Goal: Task Accomplishment & Management: Use online tool/utility

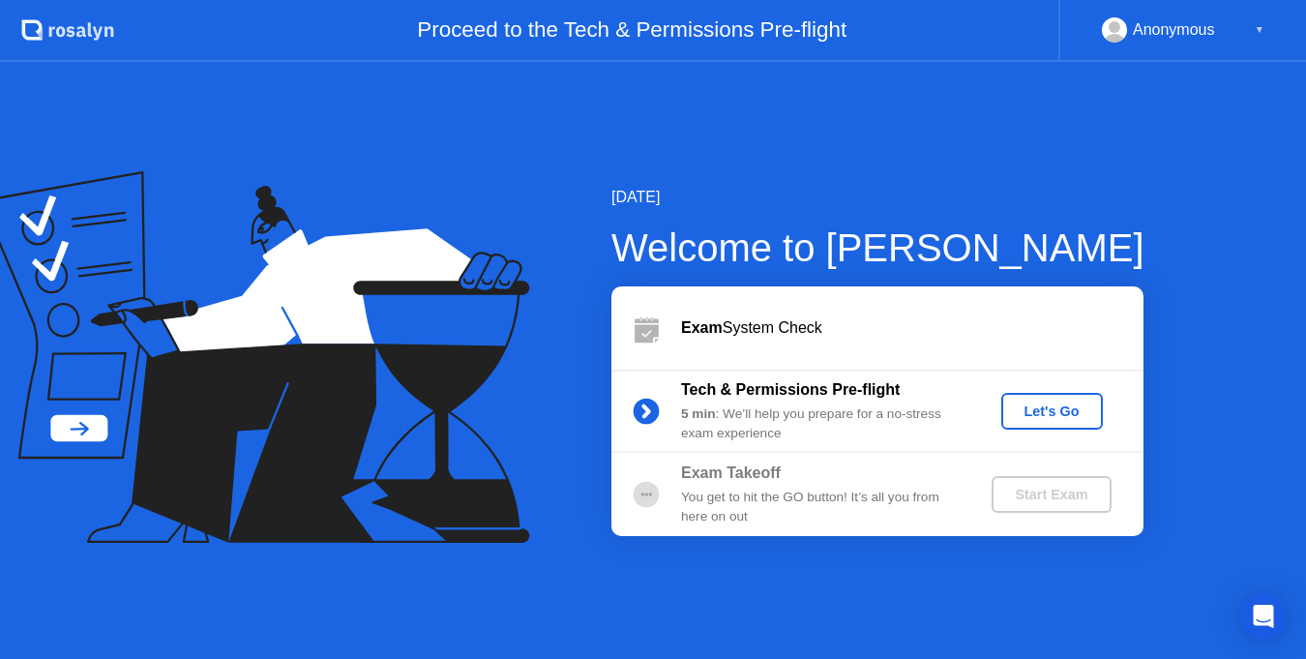
click at [1026, 411] on div "Let's Go" at bounding box center [1052, 410] width 86 height 15
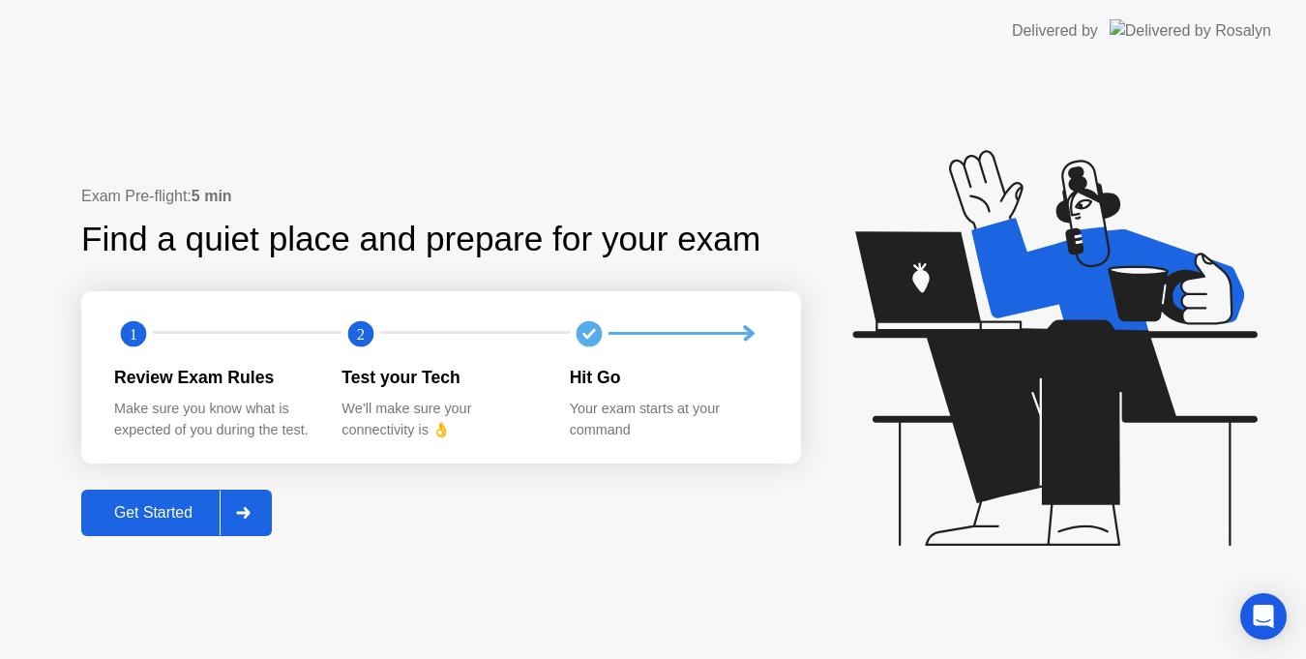
click at [156, 509] on div "Get Started" at bounding box center [153, 512] width 133 height 17
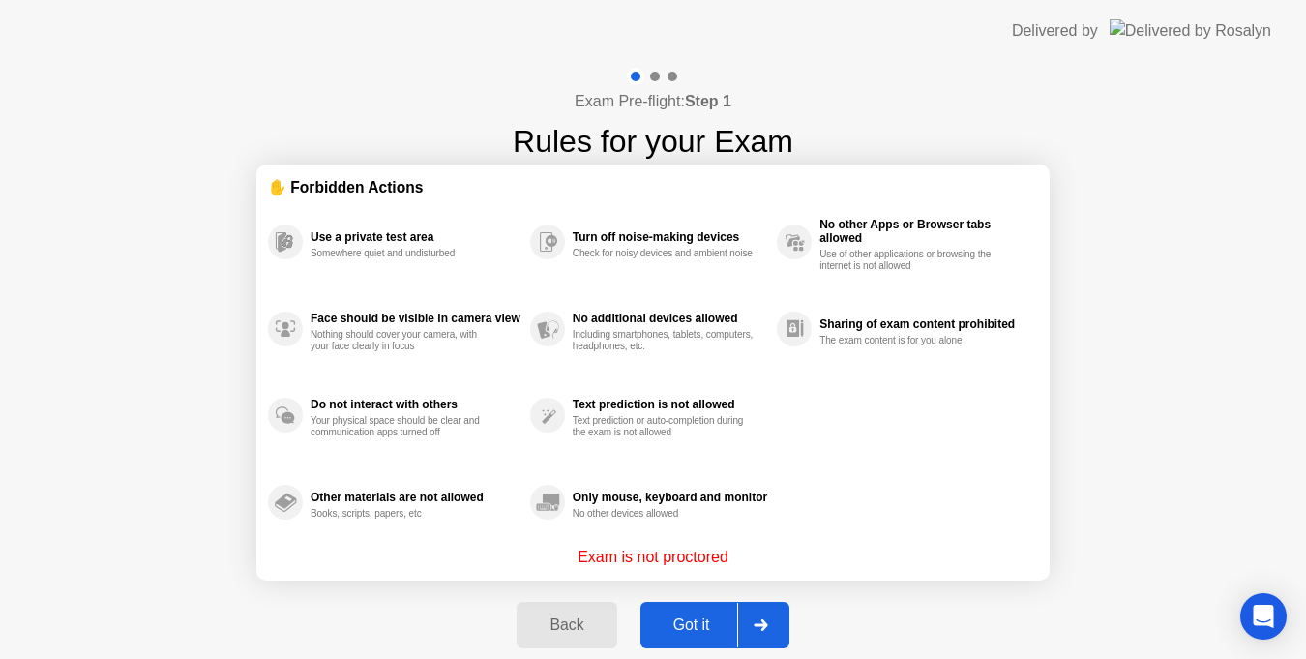
click at [704, 618] on div "Got it" at bounding box center [691, 624] width 91 height 17
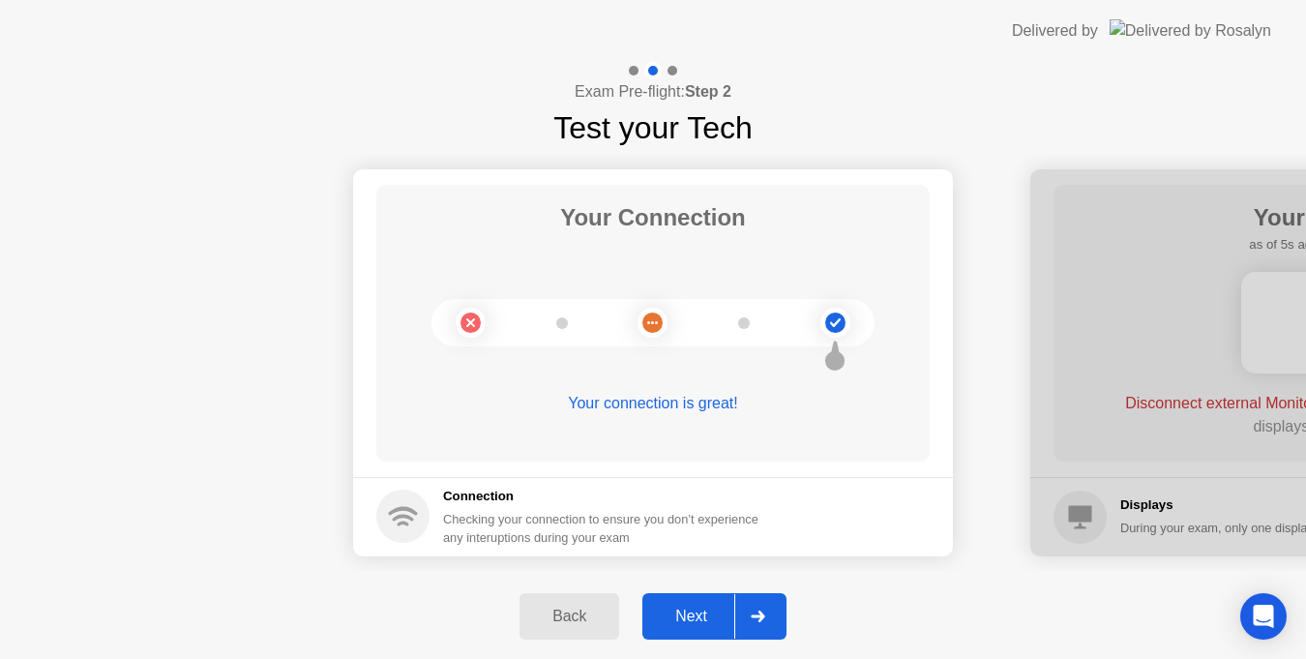
click at [697, 607] on div "Next" at bounding box center [691, 615] width 86 height 17
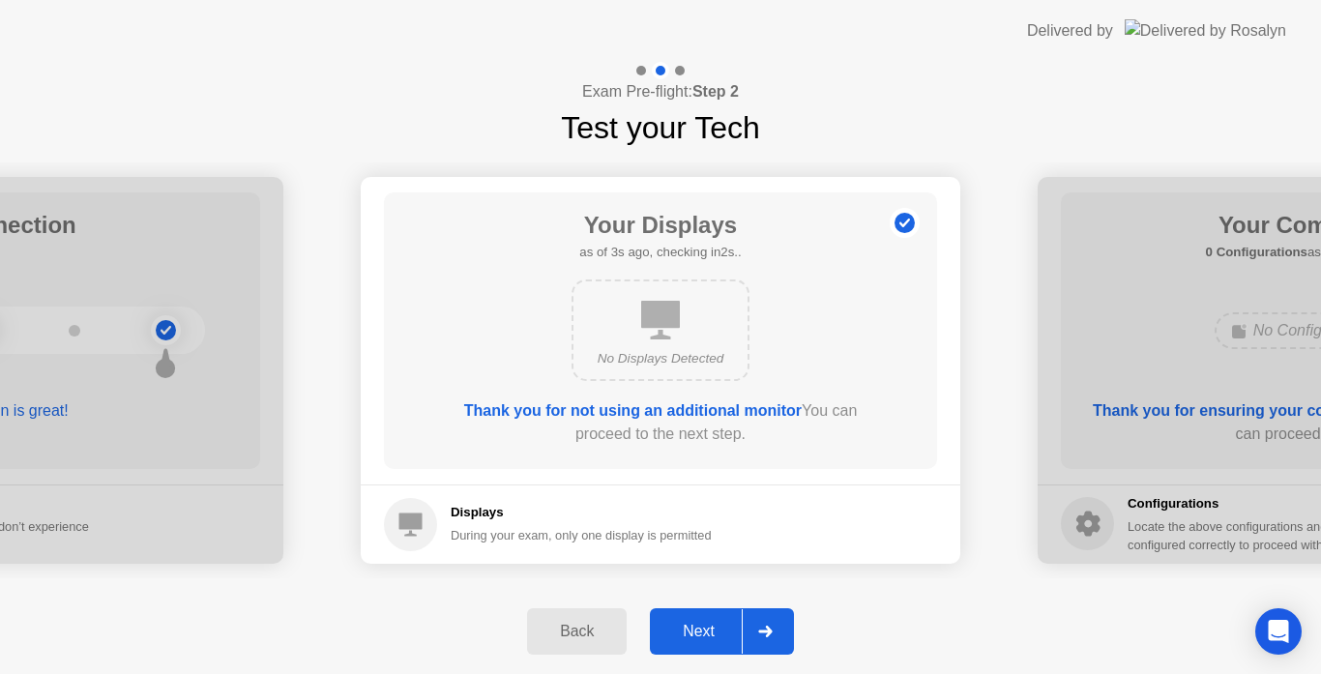
click at [705, 629] on div "Next" at bounding box center [699, 631] width 86 height 17
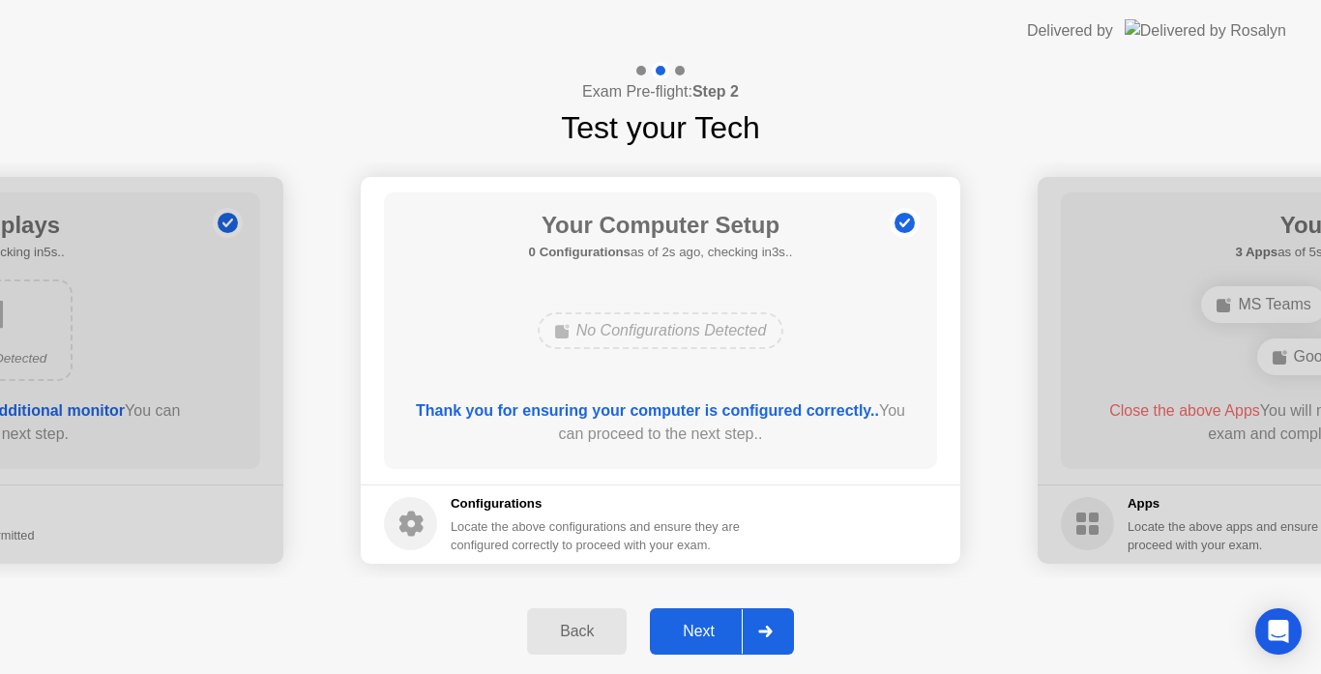
click at [703, 636] on div "Next" at bounding box center [699, 631] width 86 height 17
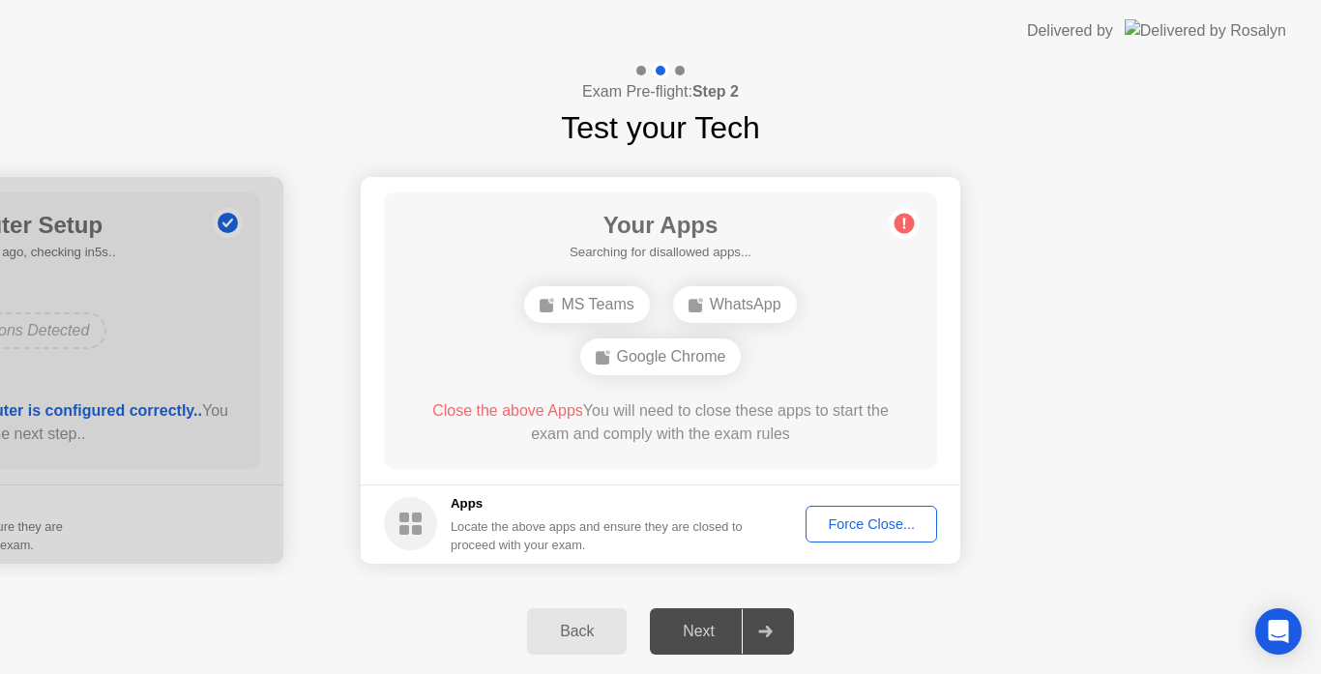
click at [831, 523] on div "Force Close..." at bounding box center [872, 524] width 118 height 15
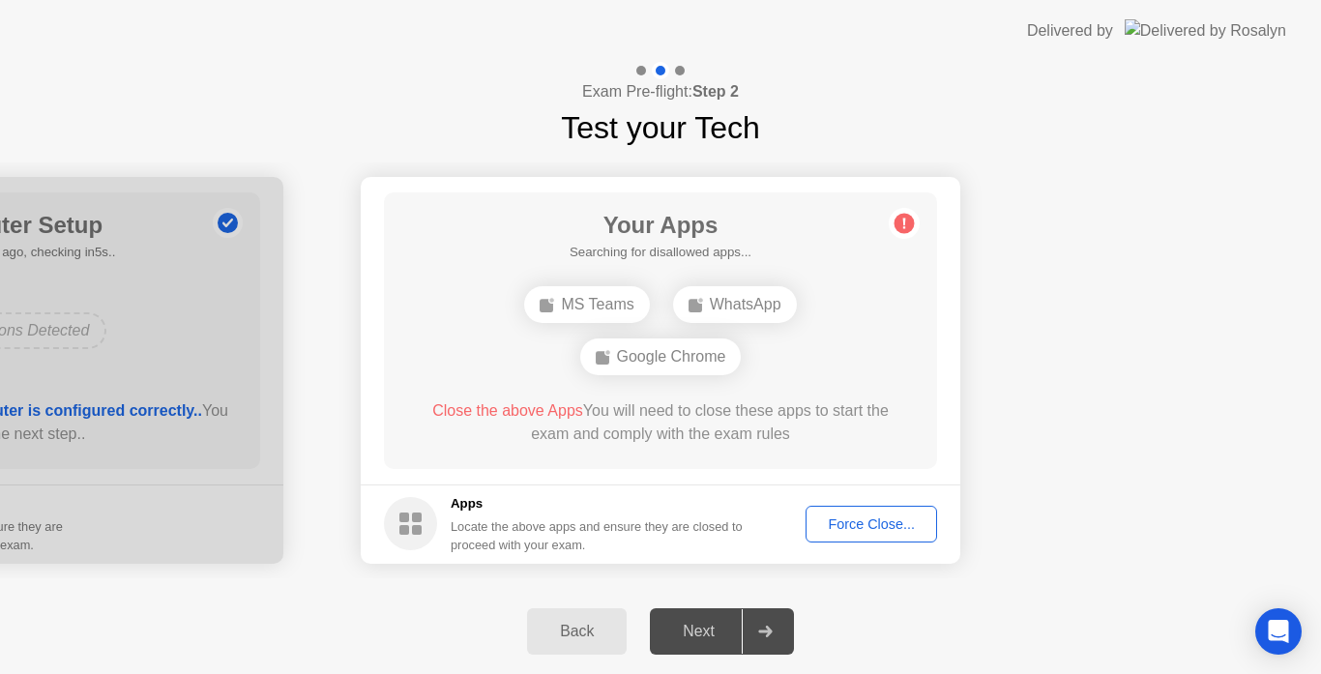
click at [859, 517] on div "Force Close..." at bounding box center [872, 524] width 118 height 15
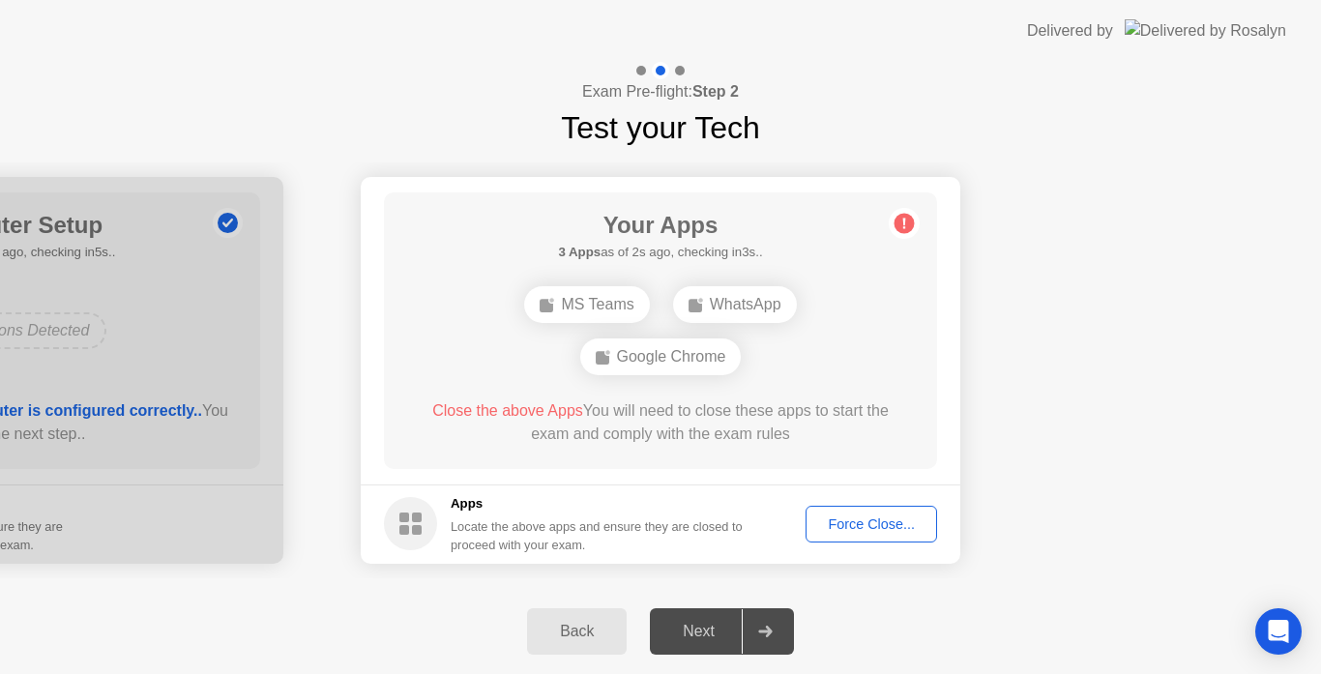
click at [680, 358] on div "Google Chrome" at bounding box center [661, 357] width 162 height 37
click at [912, 224] on circle at bounding box center [905, 223] width 20 height 20
click at [857, 523] on div "Force Close..." at bounding box center [872, 524] width 118 height 15
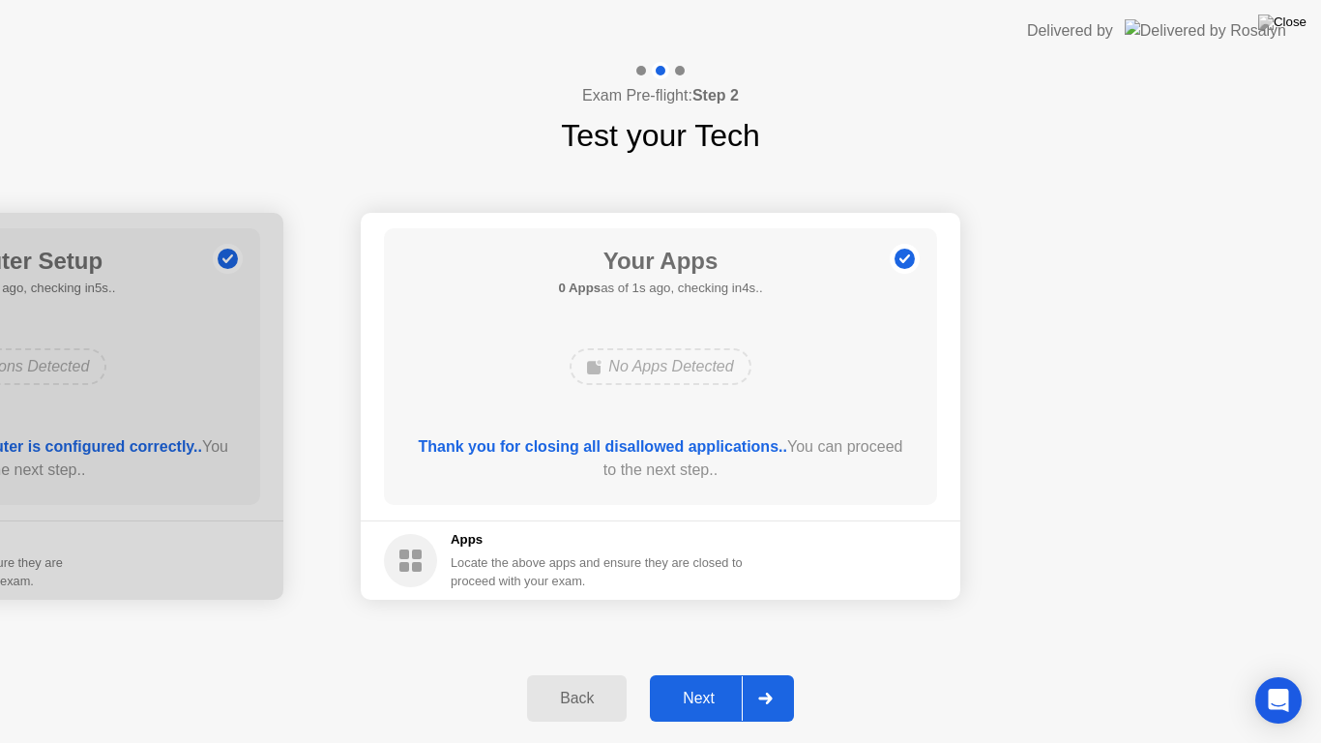
click at [684, 673] on div "Next" at bounding box center [699, 698] width 86 height 17
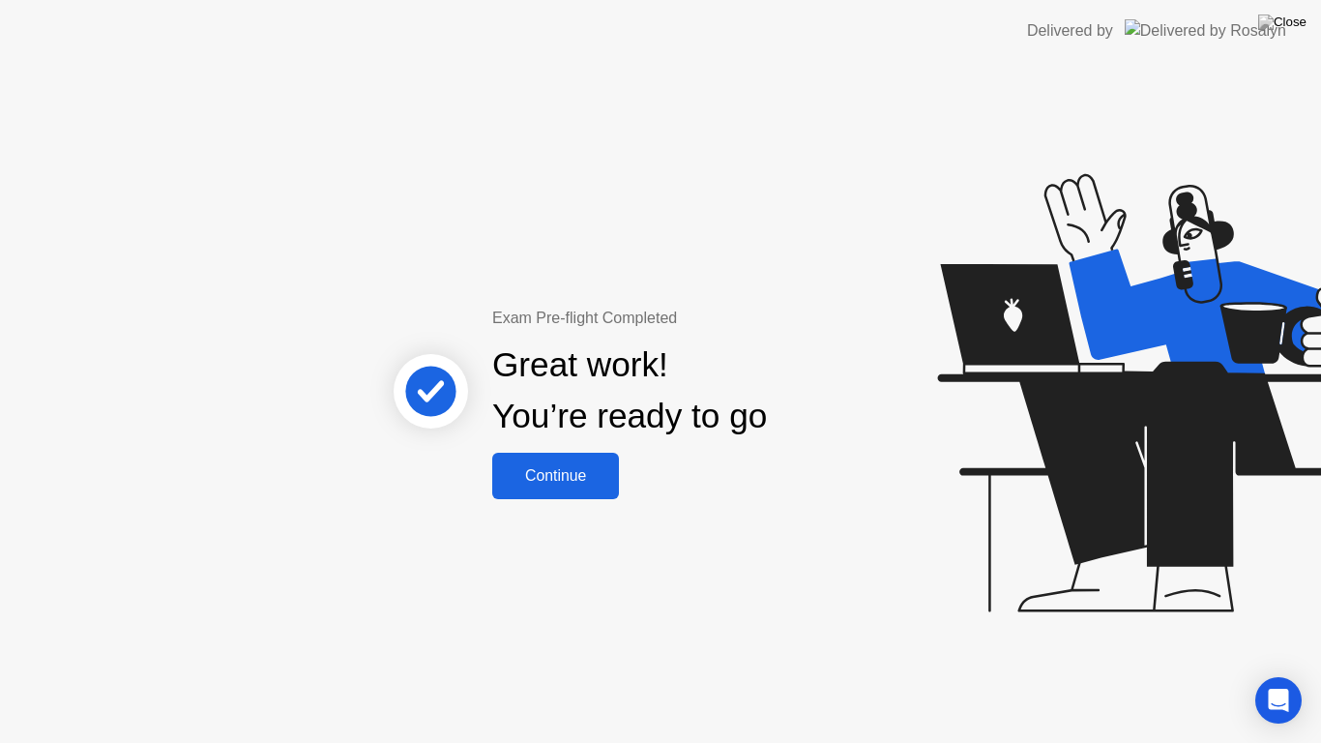
click at [592, 474] on div "Continue" at bounding box center [555, 475] width 115 height 17
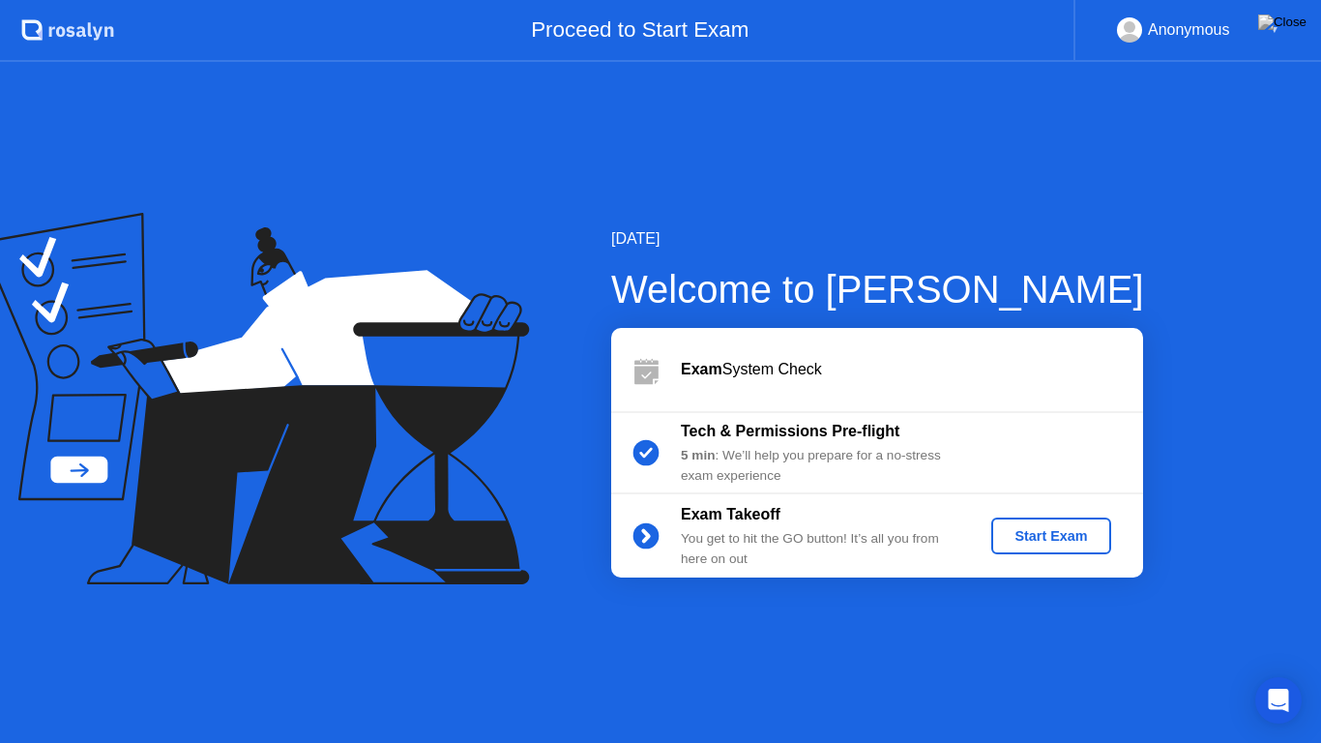
click at [1025, 534] on div "Start Exam" at bounding box center [1051, 535] width 104 height 15
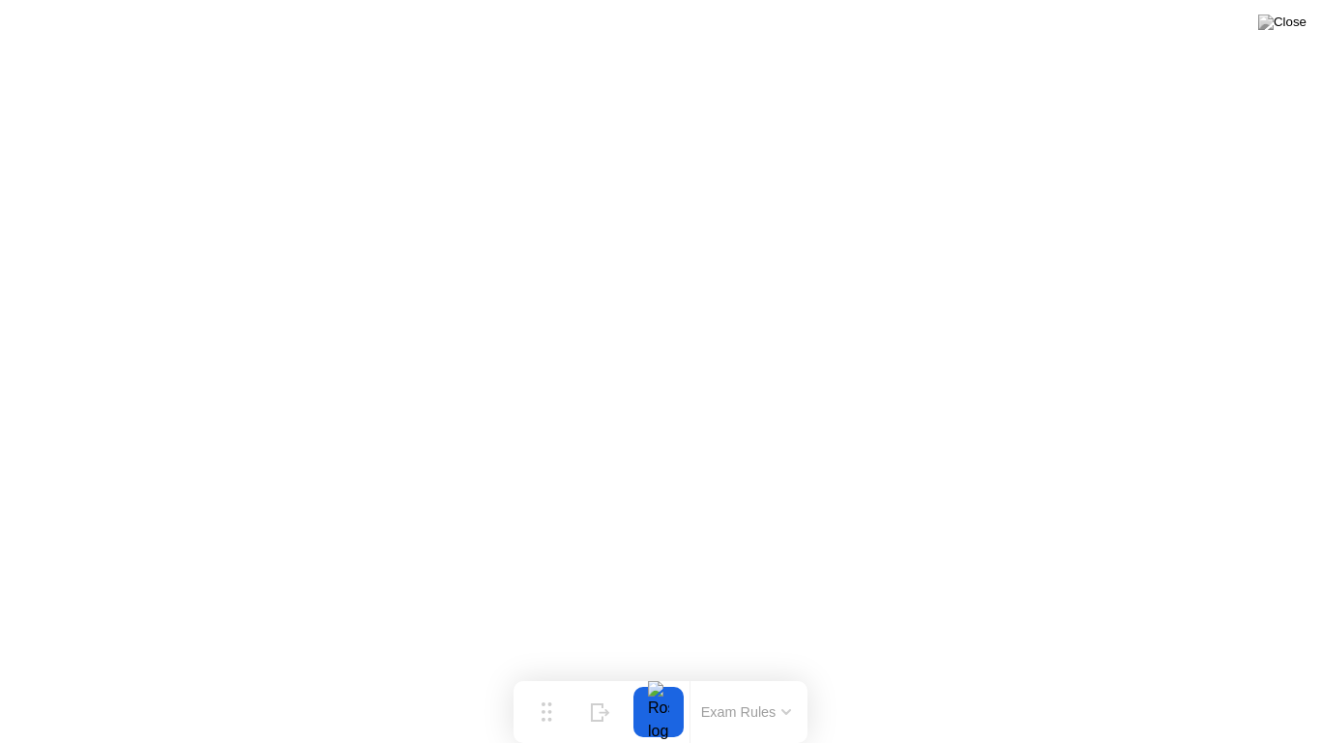
click at [772, 673] on button "Exam Rules" at bounding box center [746, 711] width 103 height 17
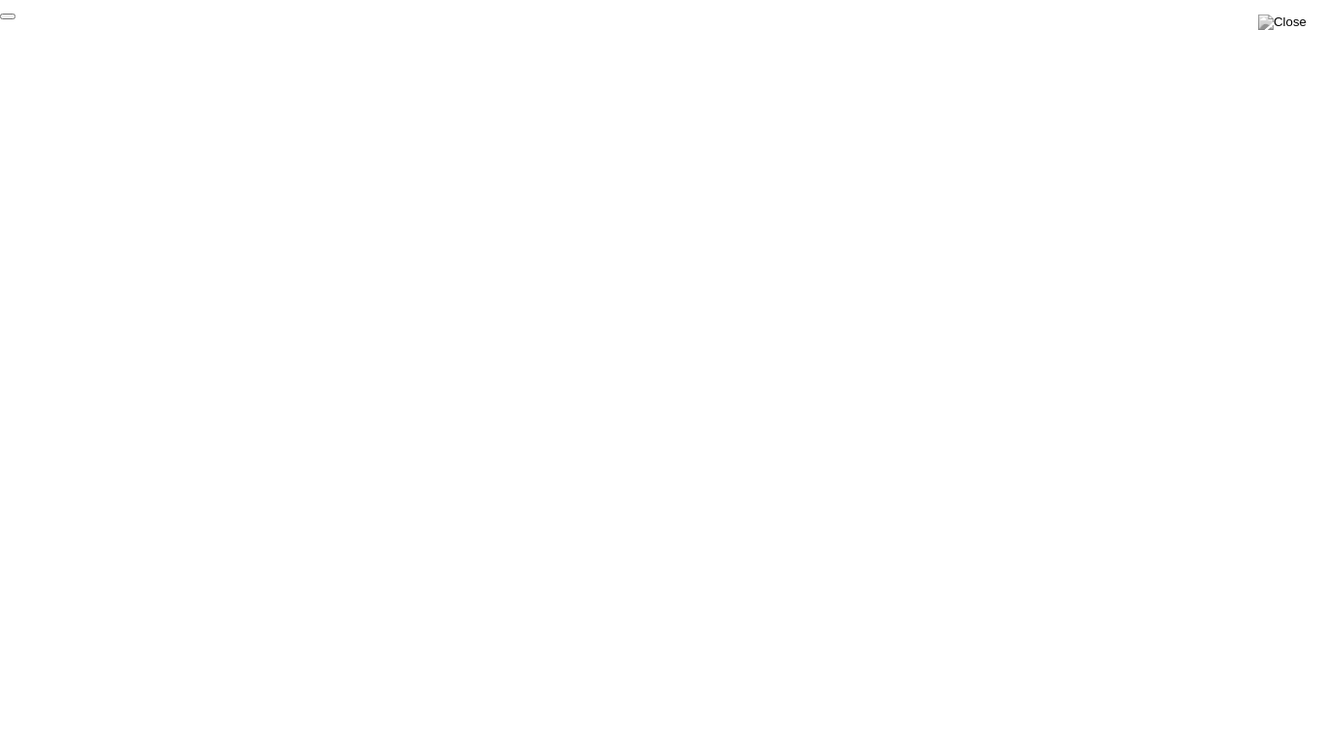
click div "End Proctoring Session"
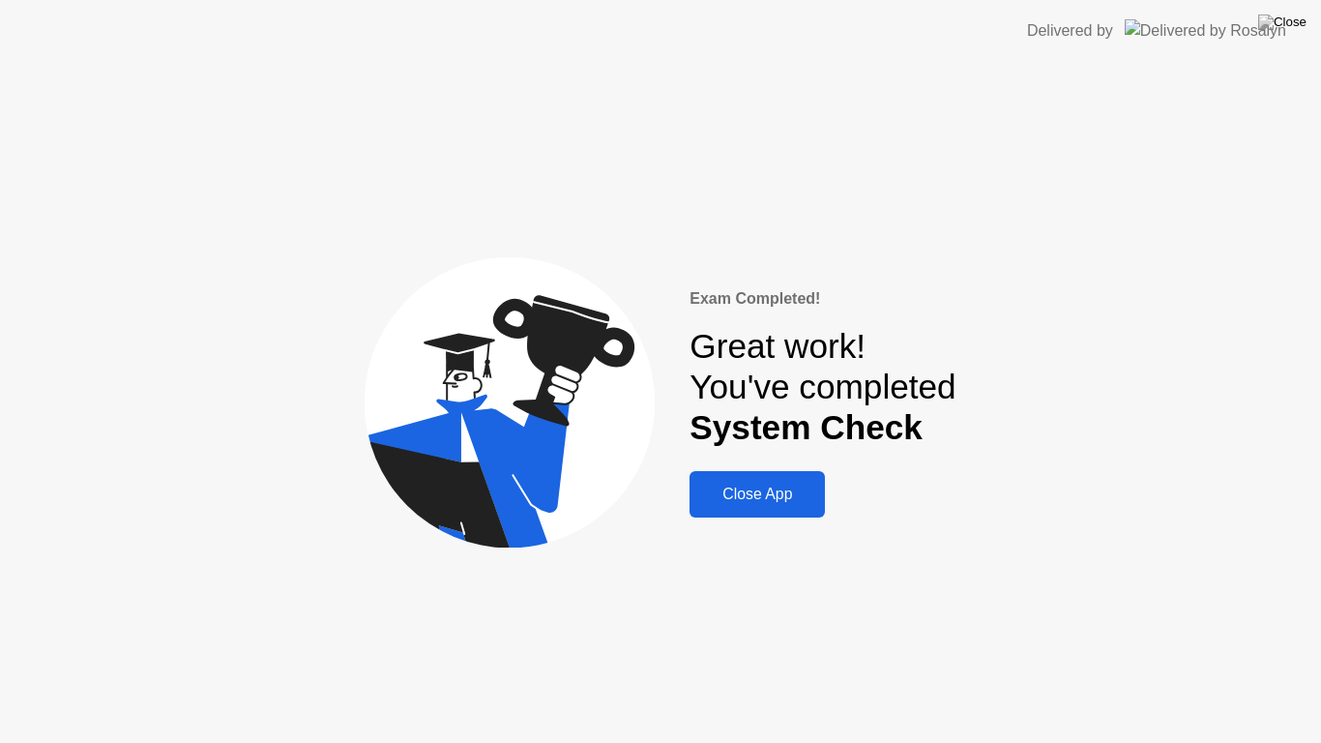
click at [777, 499] on div "Close App" at bounding box center [757, 494] width 124 height 17
